Goal: Complete application form: Complete application form

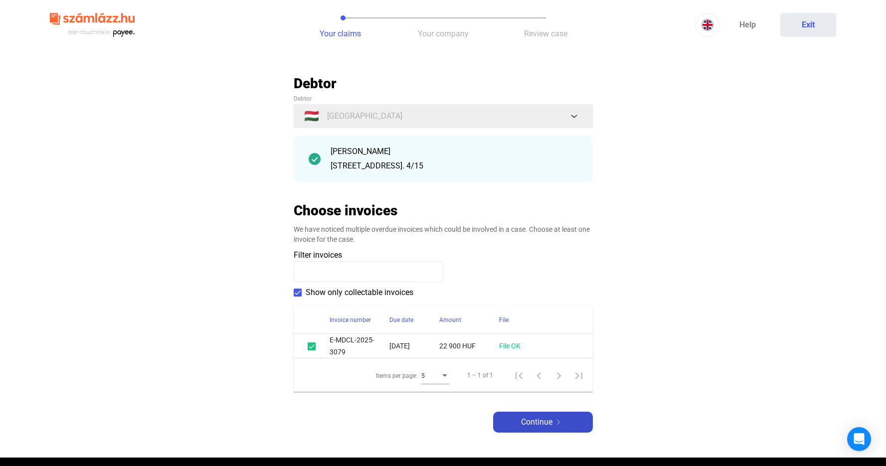
click at [524, 421] on span "Continue" at bounding box center [536, 423] width 31 height 12
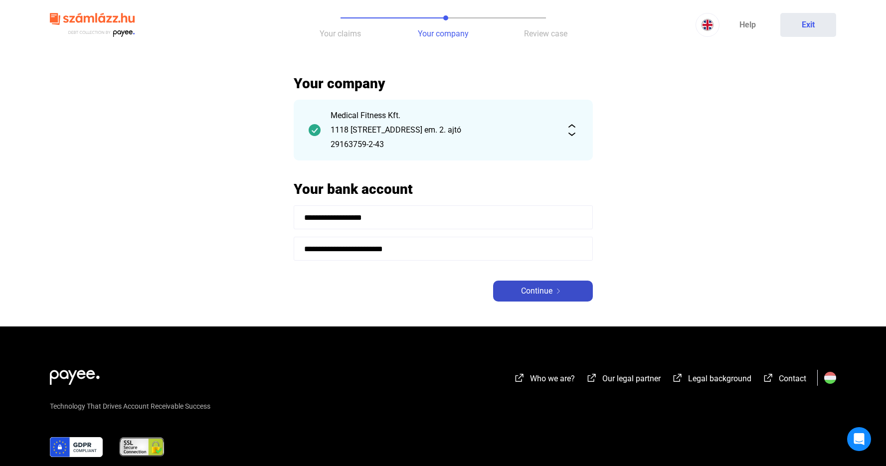
click at [543, 293] on span "Continue" at bounding box center [536, 291] width 31 height 12
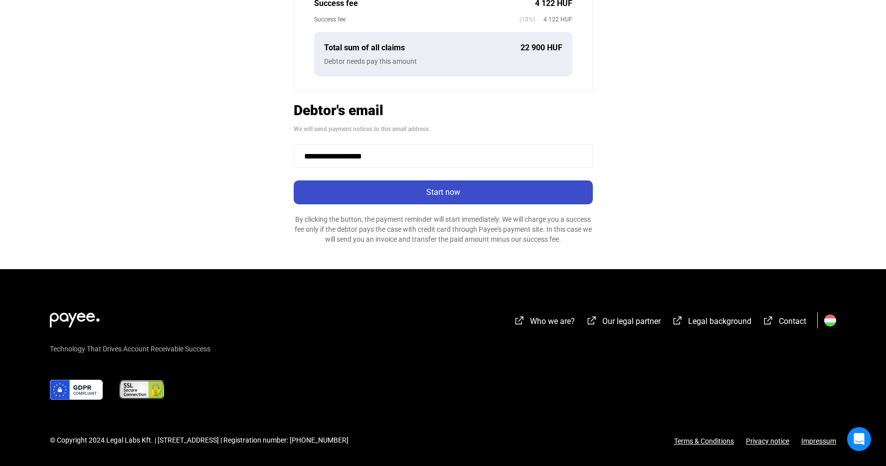
scroll to position [297, 0]
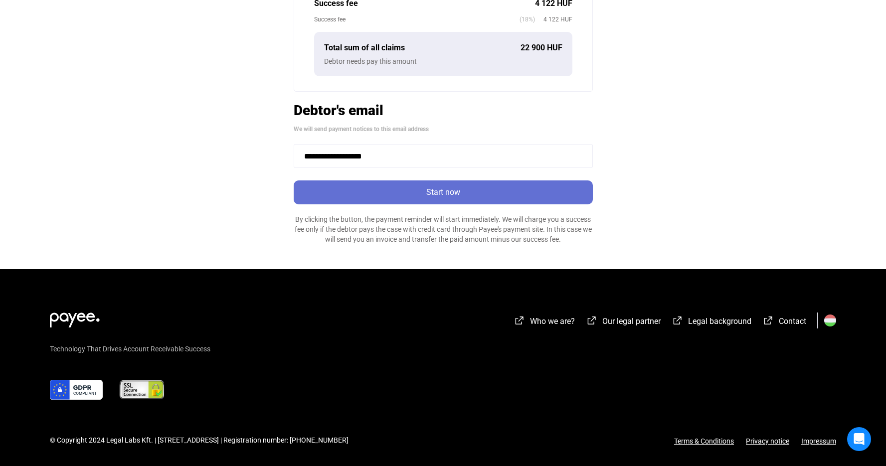
click at [441, 197] on div "Start now" at bounding box center [443, 193] width 293 height 12
